Goal: Transaction & Acquisition: Purchase product/service

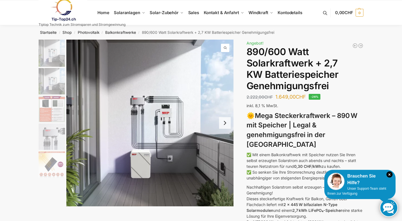
click at [147, 146] on img at bounding box center [149, 123] width 167 height 167
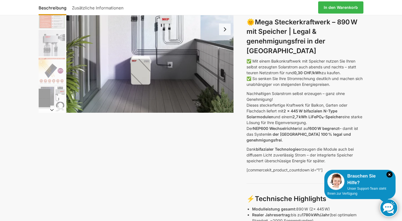
scroll to position [100, 0]
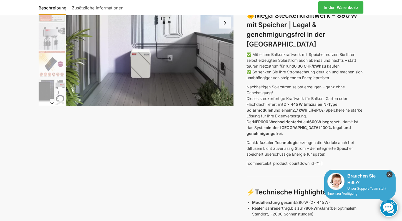
click at [389, 174] on icon "×" at bounding box center [389, 175] width 6 height 6
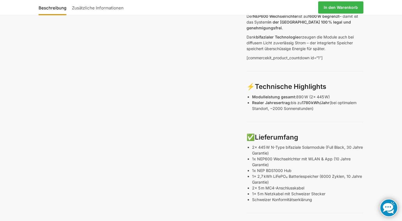
scroll to position [189, 0]
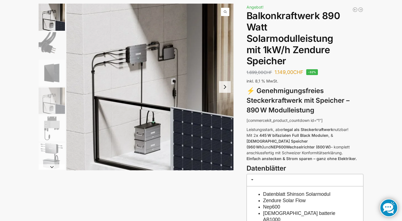
scroll to position [38, 0]
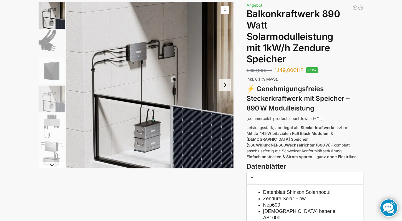
click at [151, 131] on img "1 / 6" at bounding box center [149, 85] width 167 height 167
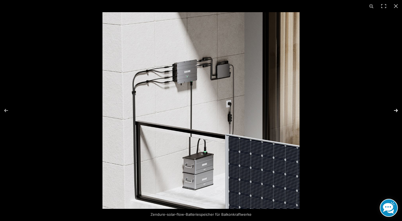
click at [396, 109] on button "Next (arrow right)" at bounding box center [391, 111] width 19 height 28
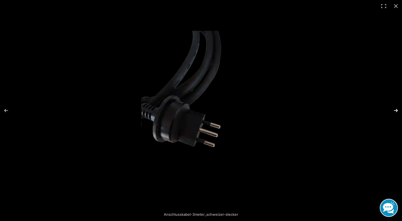
click at [395, 109] on button "Next (arrow right)" at bounding box center [391, 111] width 19 height 28
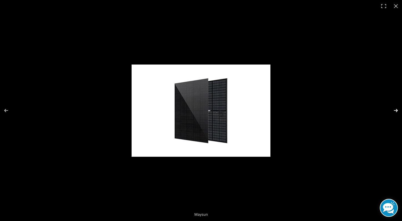
click at [395, 109] on button "Next (arrow right)" at bounding box center [391, 111] width 19 height 28
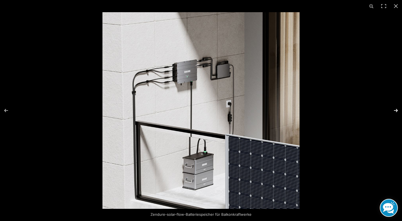
click at [395, 109] on button "Next (arrow right)" at bounding box center [391, 111] width 19 height 28
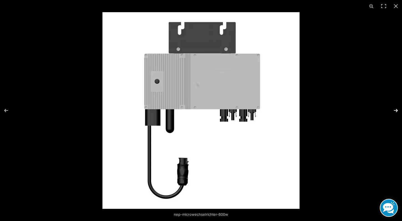
click at [395, 109] on button "Next (arrow right)" at bounding box center [391, 111] width 19 height 28
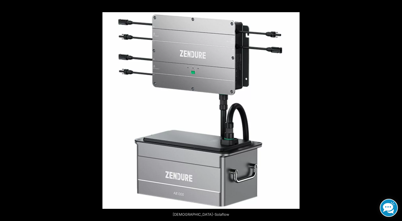
click at [395, 109] on button "Next (arrow right)" at bounding box center [391, 111] width 19 height 28
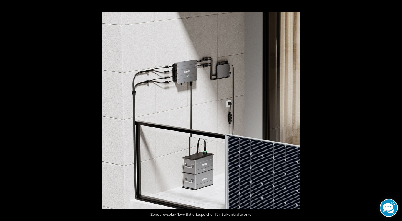
click at [395, 109] on button "Next (arrow right)" at bounding box center [391, 111] width 19 height 28
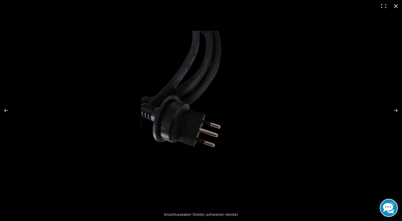
click at [393, 6] on button "Close (Esc)" at bounding box center [395, 6] width 12 height 12
